Goal: Task Accomplishment & Management: Manage account settings

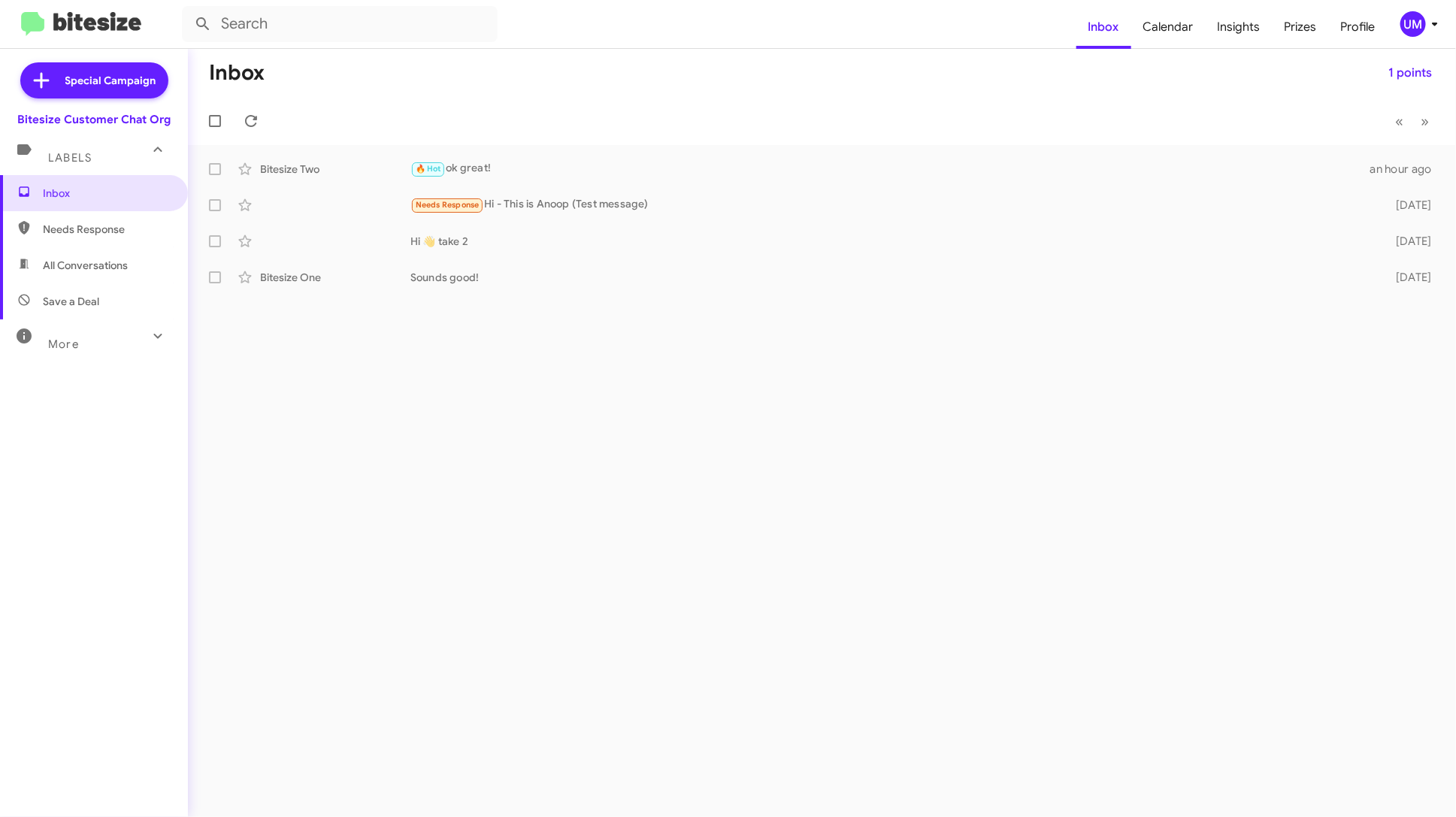
click at [1413, 22] on div "UM" at bounding box center [1413, 24] width 25 height 25
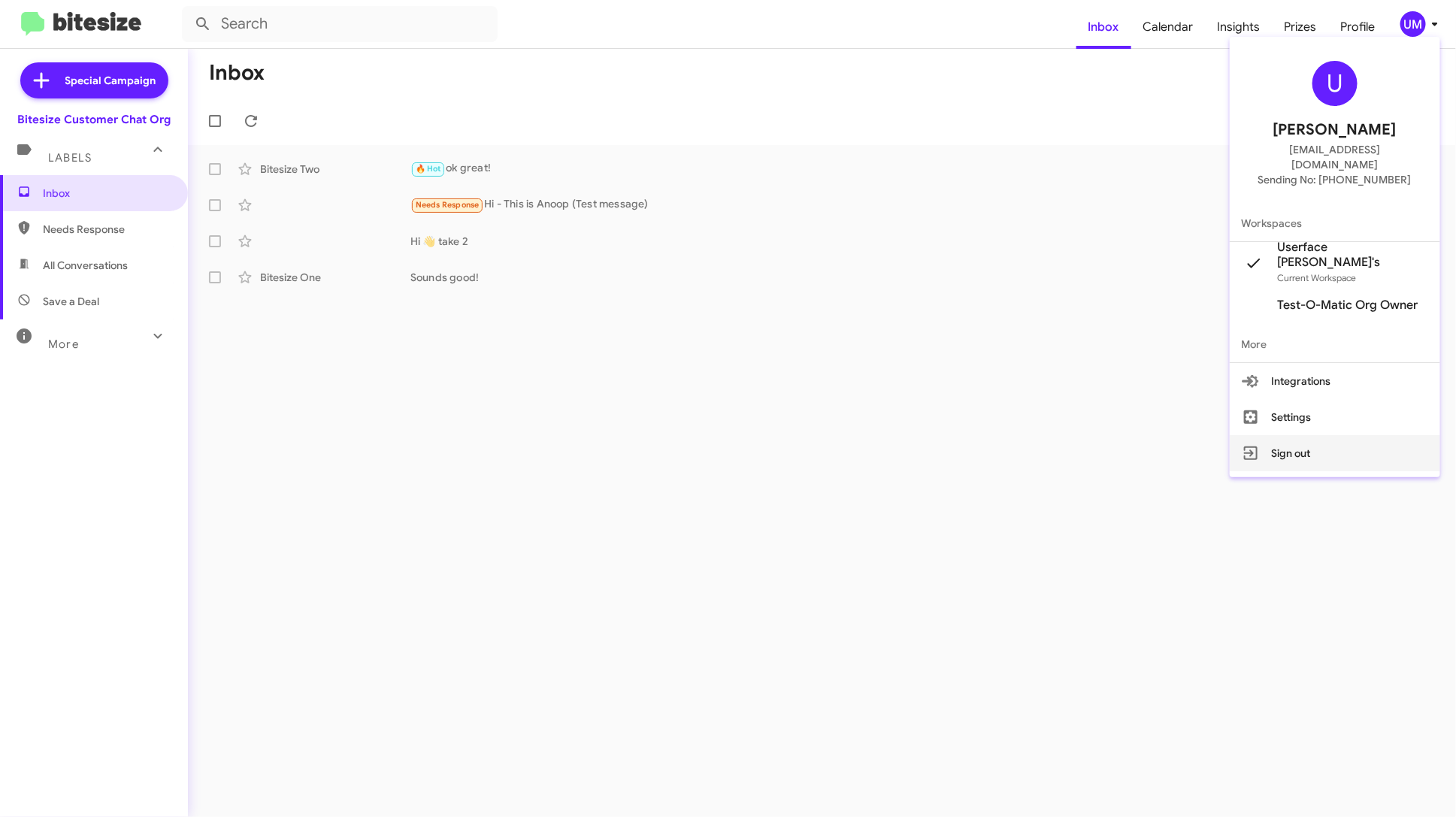
click at [1316, 450] on button "Sign out" at bounding box center [1334, 453] width 210 height 36
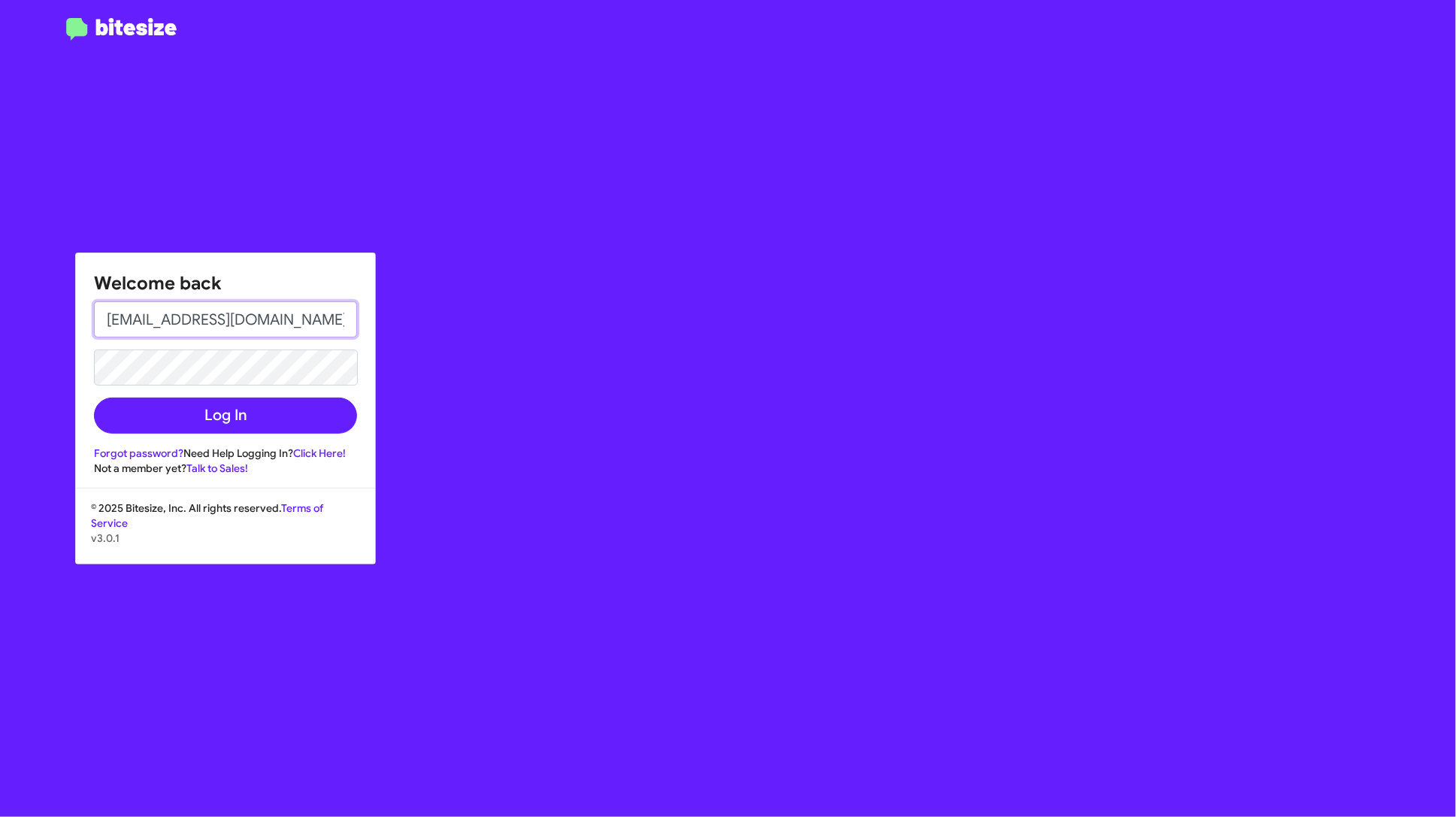
click at [280, 323] on input "[EMAIL_ADDRESS][DOMAIN_NAME]" at bounding box center [225, 319] width 263 height 36
type input "[PERSON_NAME][EMAIL_ADDRESS][DOMAIN_NAME]"
click at [254, 422] on button "Log In" at bounding box center [225, 415] width 263 height 36
